Goal: Find contact information: Find contact information

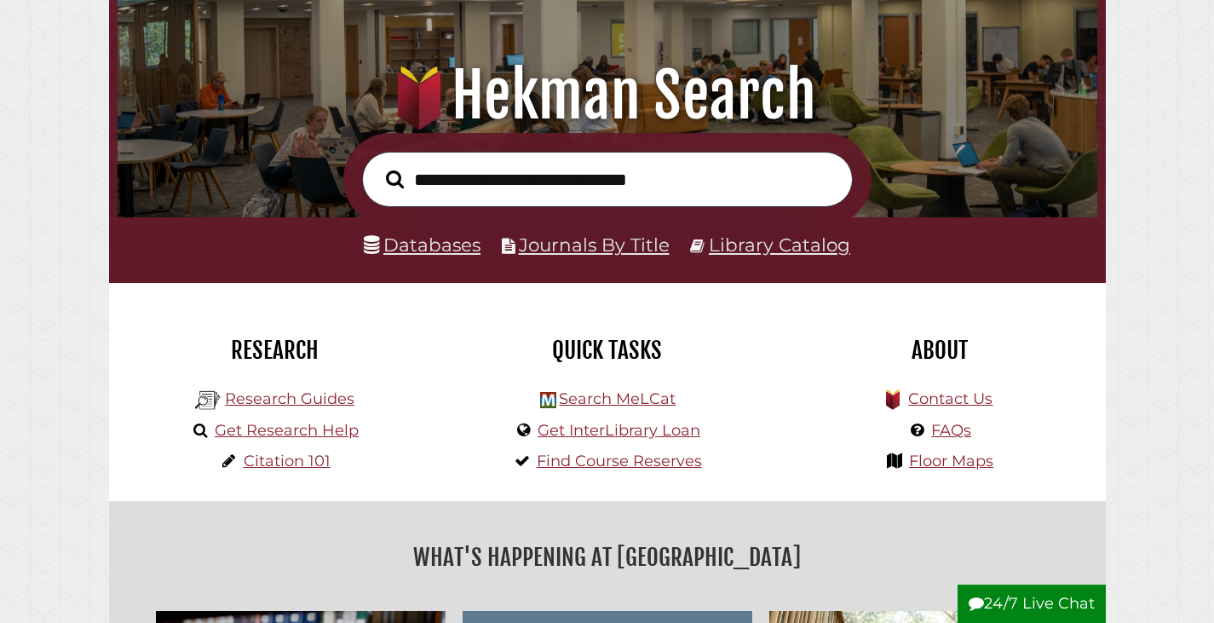
scroll to position [170, 0]
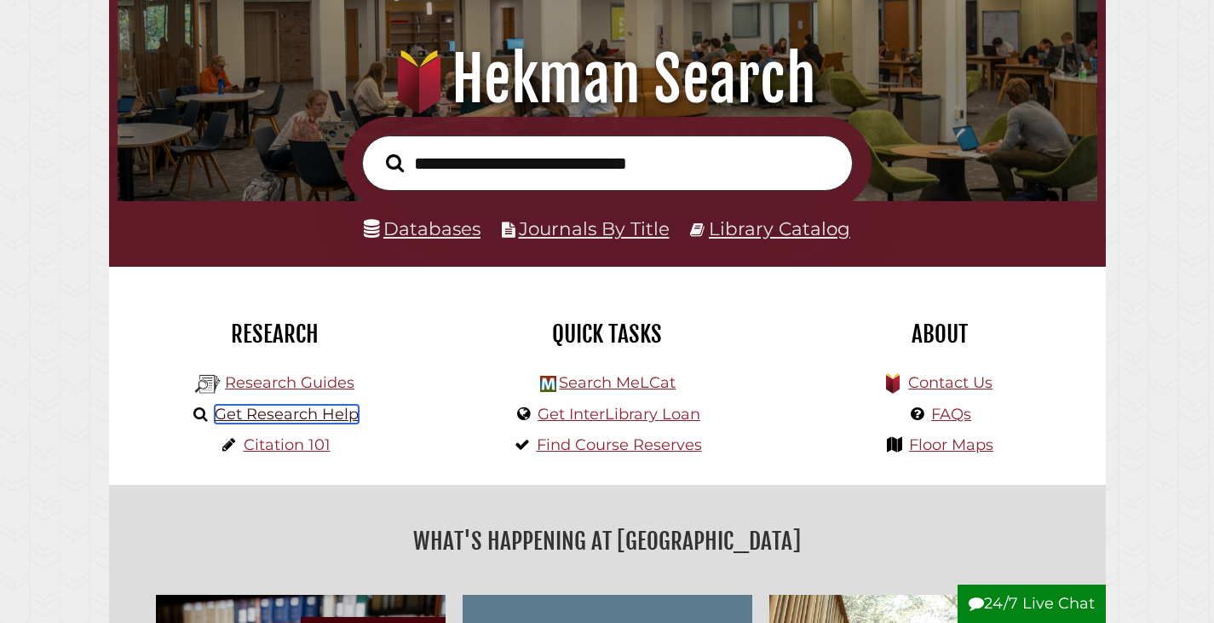
click at [257, 410] on link "Get Research Help" at bounding box center [287, 414] width 144 height 19
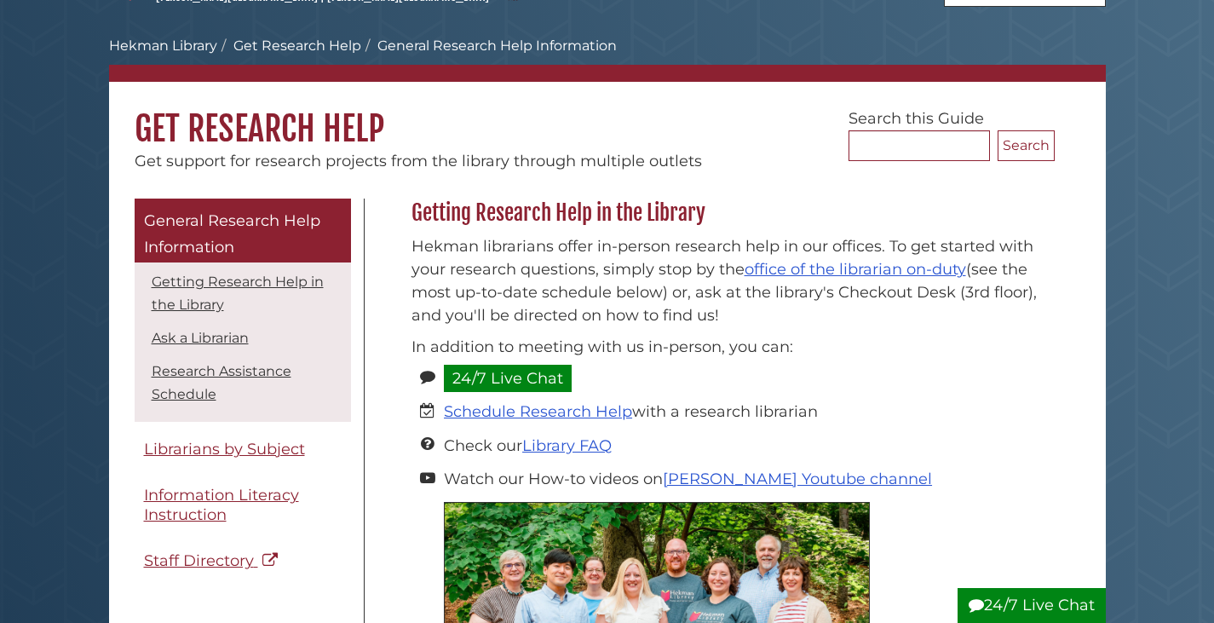
scroll to position [85, 0]
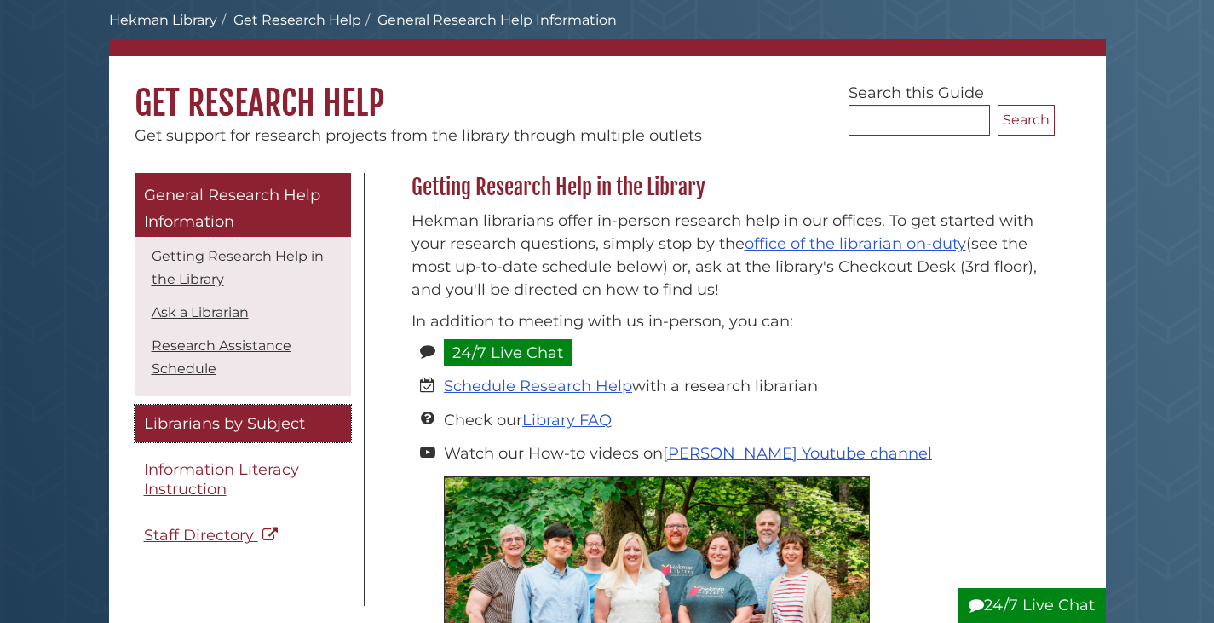
click at [256, 421] on span "Librarians by Subject" at bounding box center [224, 423] width 161 height 19
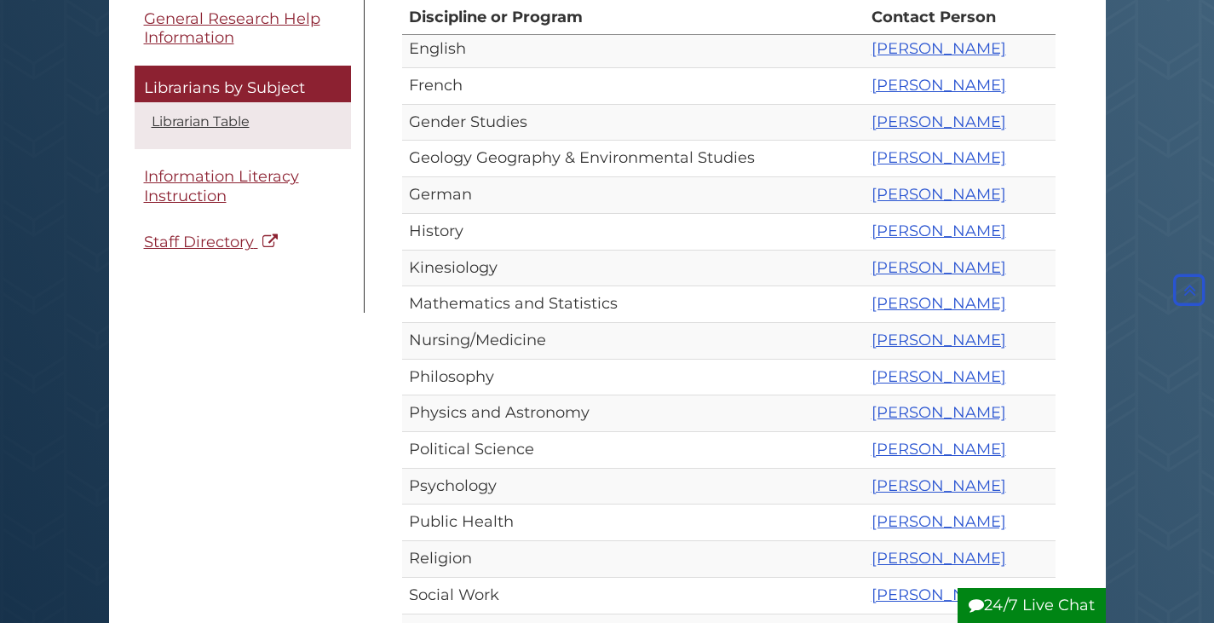
scroll to position [681, 0]
